Goal: Browse casually: Explore the website without a specific task or goal

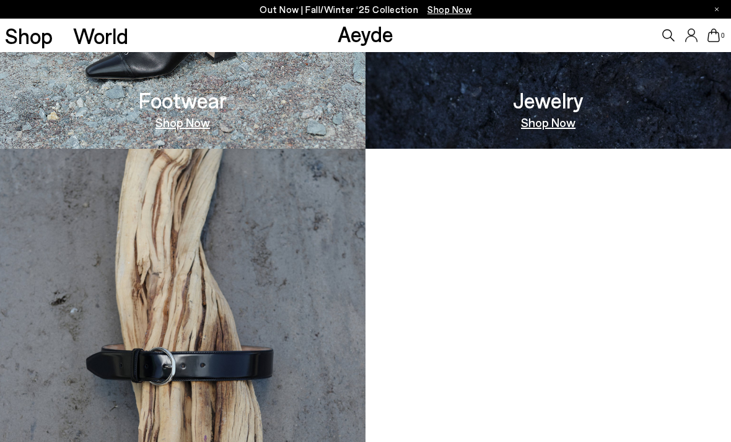
scroll to position [944, 0]
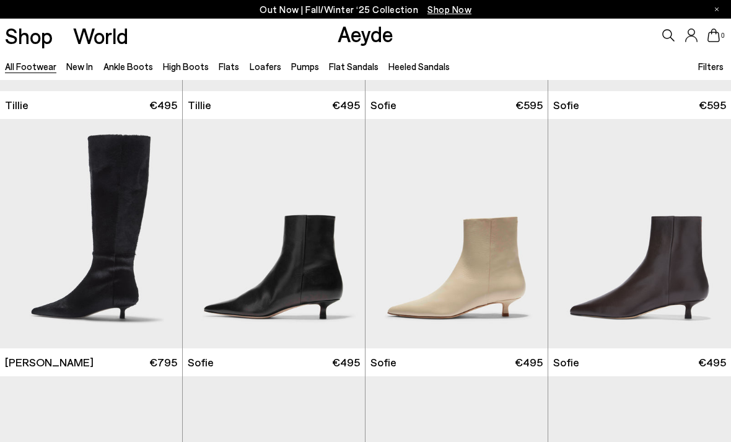
scroll to position [3098, 0]
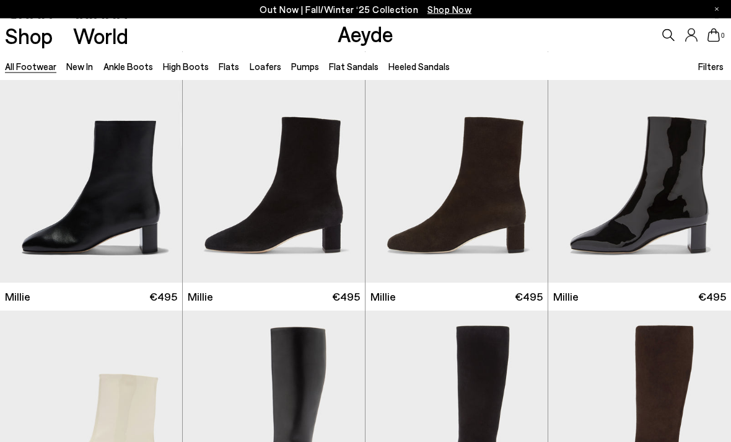
scroll to position [4398, 0]
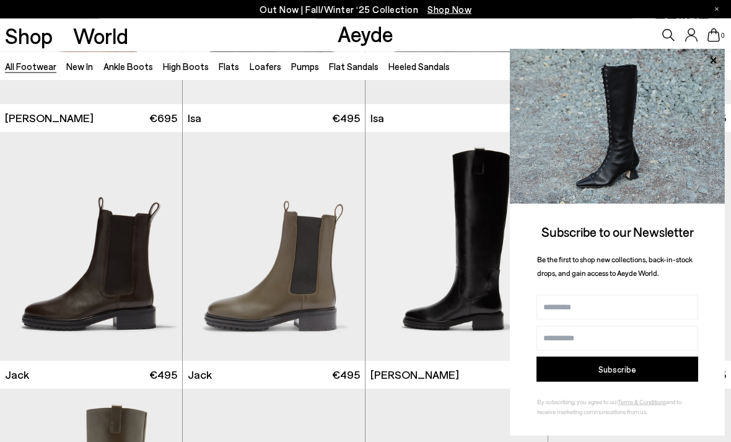
scroll to position [6377, 0]
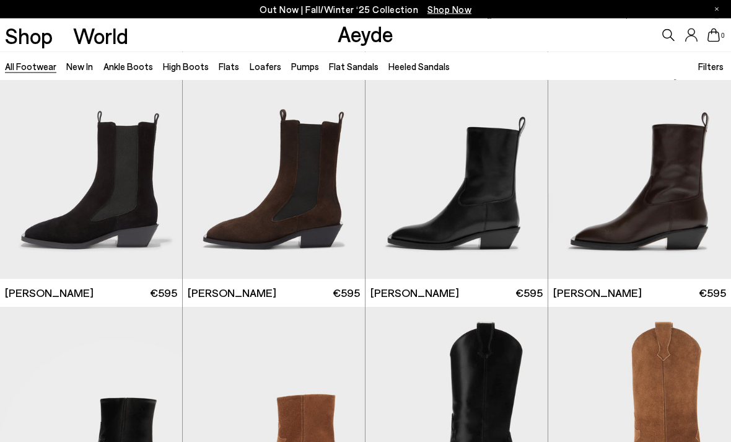
scroll to position [7487, 0]
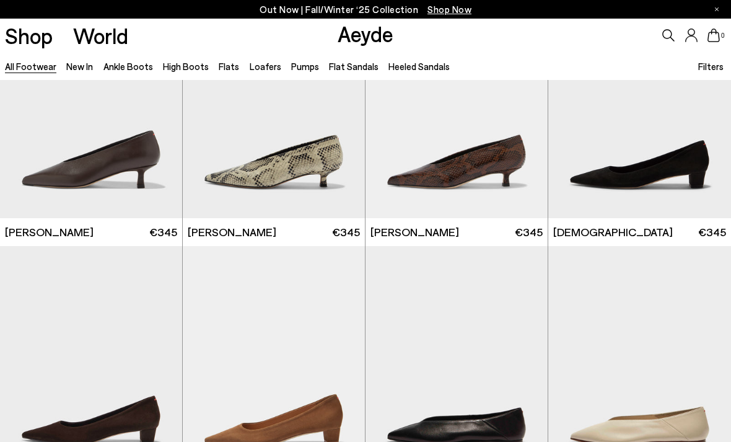
scroll to position [12824, 0]
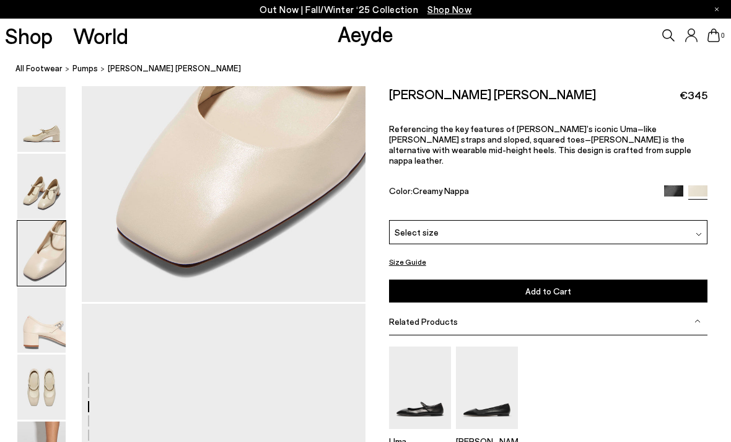
scroll to position [1002, 0]
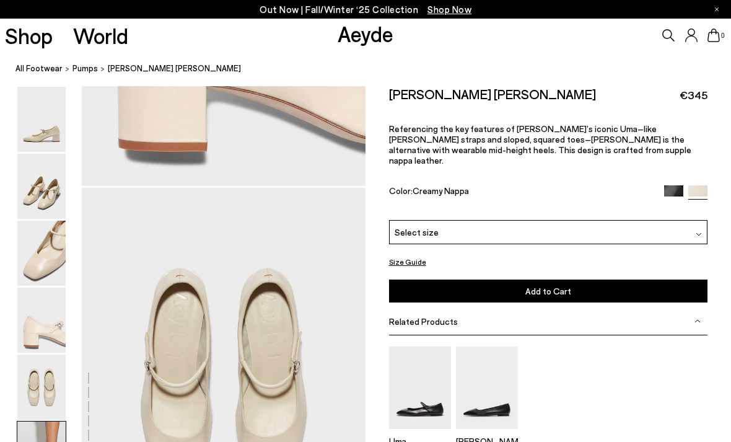
click at [51, 43] on link "Shop" at bounding box center [29, 36] width 48 height 22
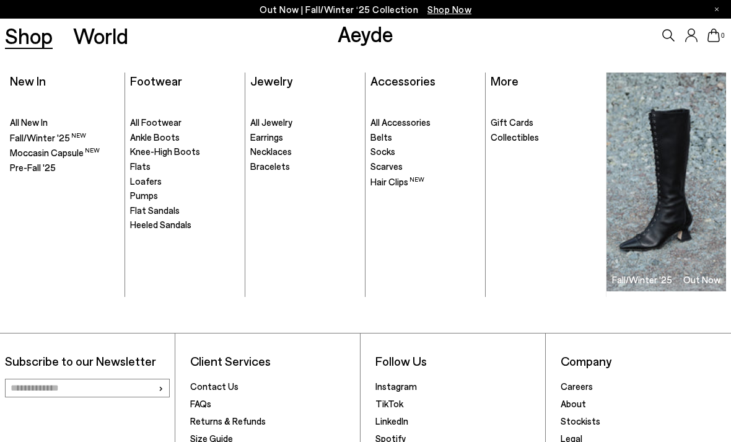
scroll to position [2852, 0]
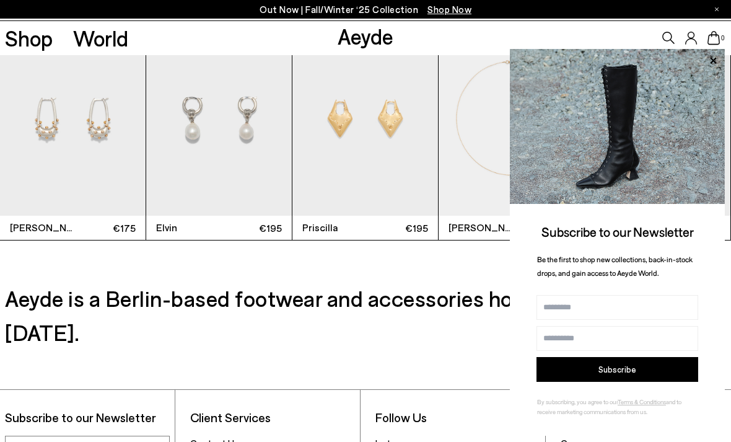
scroll to position [2791, 0]
